Goal: Information Seeking & Learning: Learn about a topic

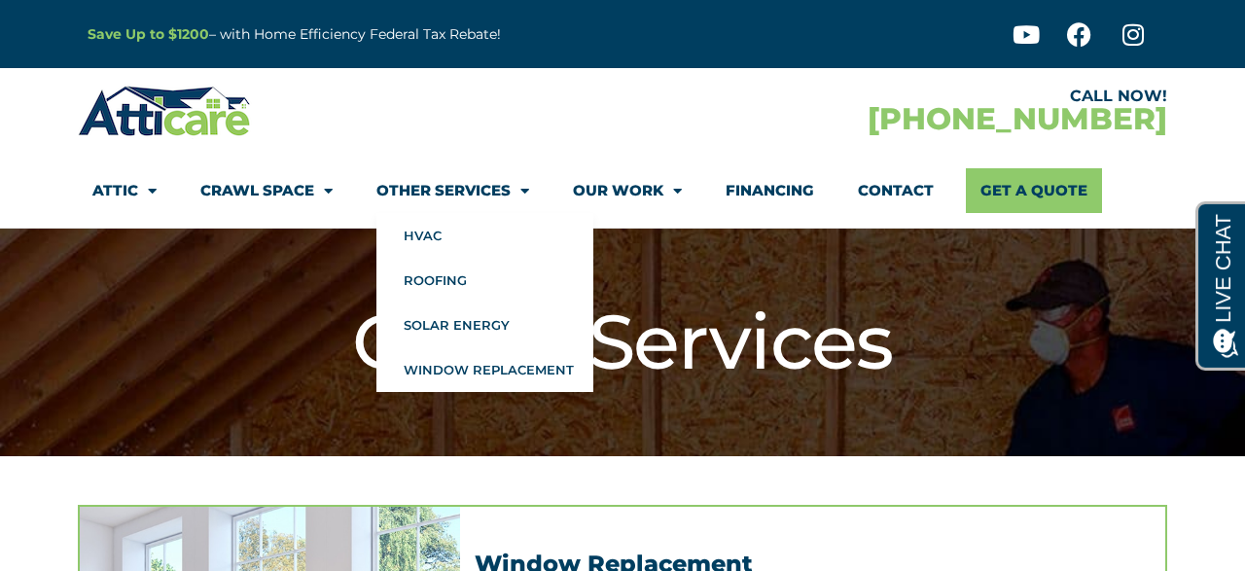
click at [470, 194] on link "Other Services" at bounding box center [453, 190] width 153 height 45
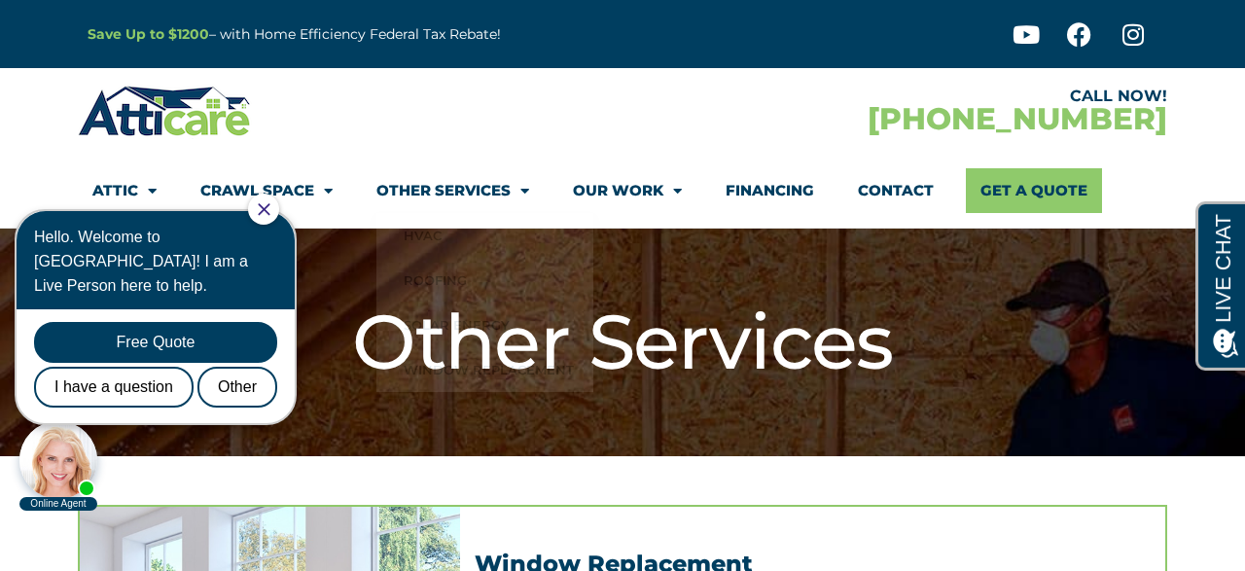
click at [270, 212] on icon "Close Chat" at bounding box center [264, 209] width 13 height 13
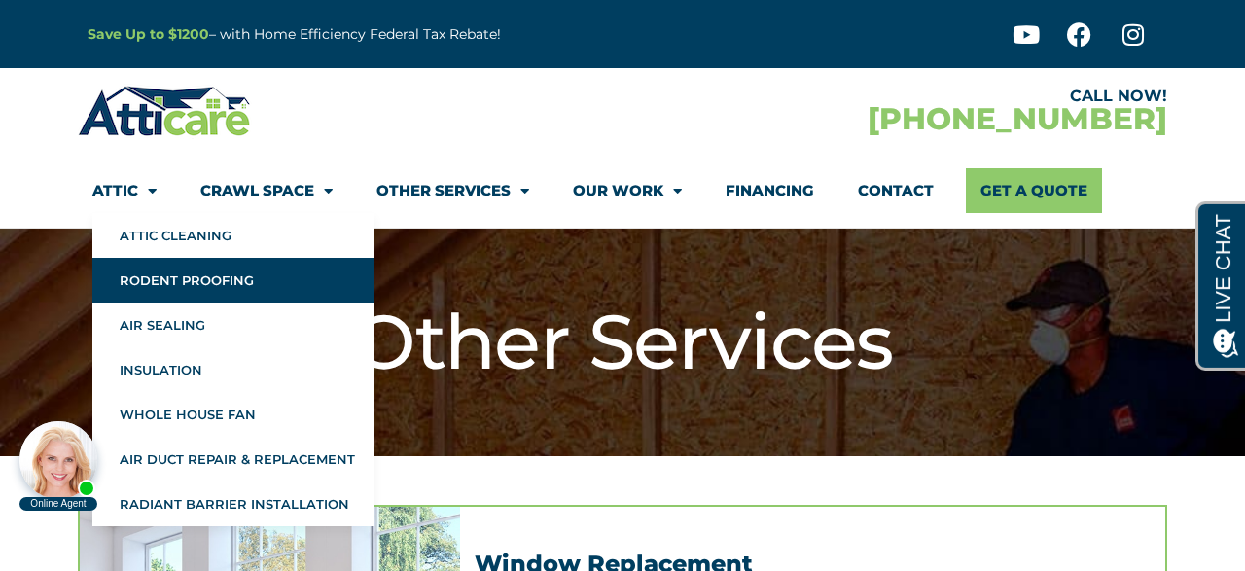
click at [194, 287] on link "Rodent Proofing" at bounding box center [233, 280] width 282 height 45
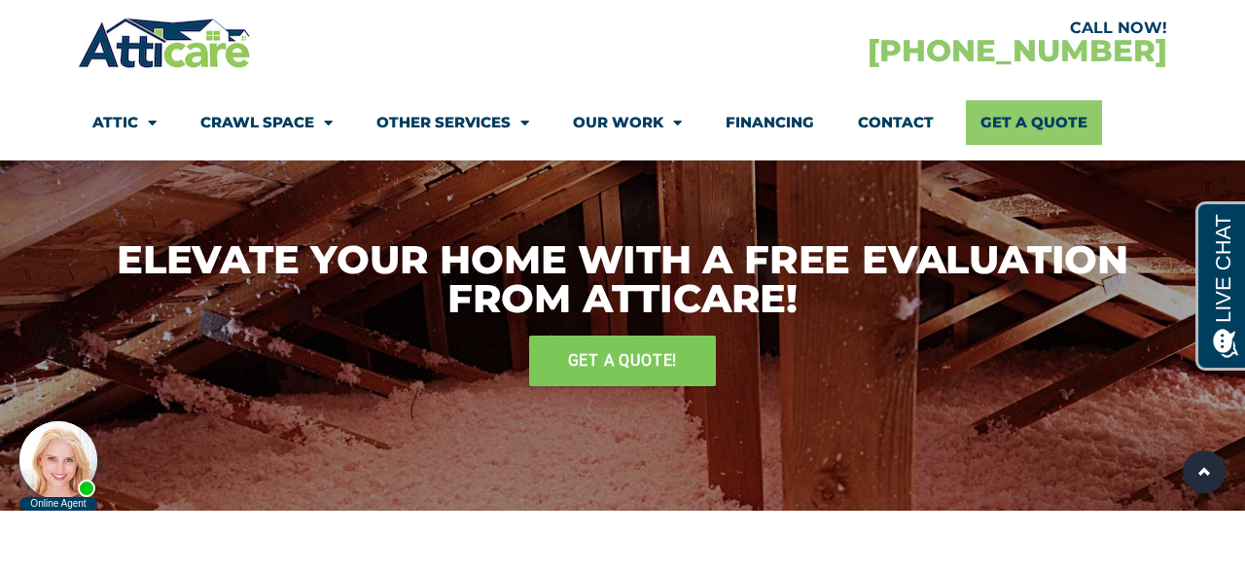
scroll to position [3339, 0]
